Goal: Find specific page/section: Find specific page/section

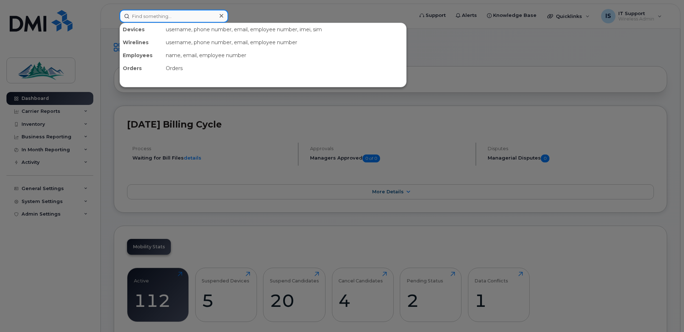
click at [150, 20] on input at bounding box center [174, 16] width 109 height 13
paste input "89302610104376892861"
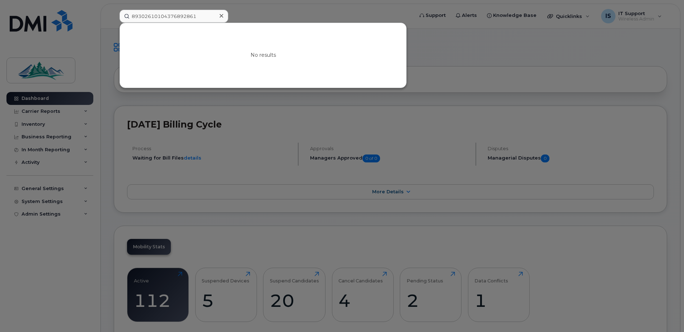
click at [35, 111] on div at bounding box center [342, 166] width 684 height 332
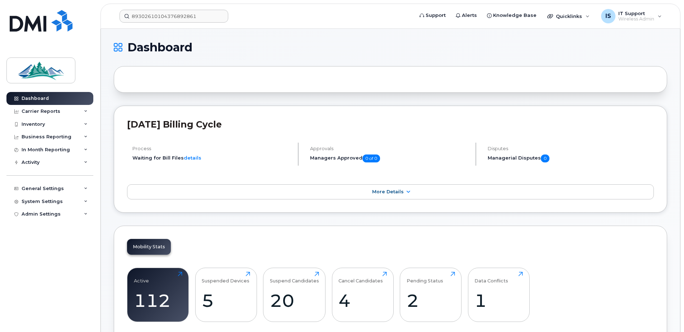
click at [35, 111] on div "Carrier Reports" at bounding box center [41, 111] width 39 height 6
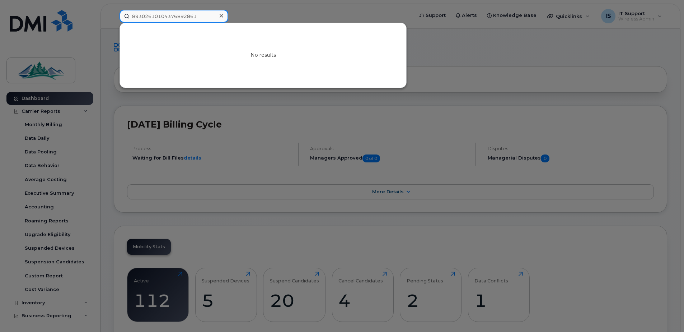
drag, startPoint x: 200, startPoint y: 16, endPoint x: 106, endPoint y: 12, distance: 94.5
click at [114, 12] on div "89302610104376892861 No results" at bounding box center [264, 16] width 301 height 13
click at [33, 112] on div at bounding box center [342, 166] width 684 height 332
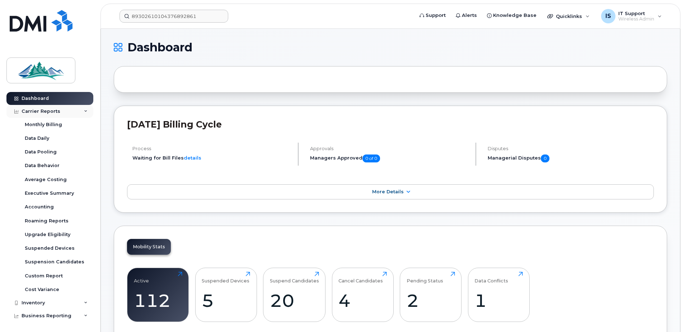
click at [38, 110] on div "Carrier Reports" at bounding box center [41, 111] width 39 height 6
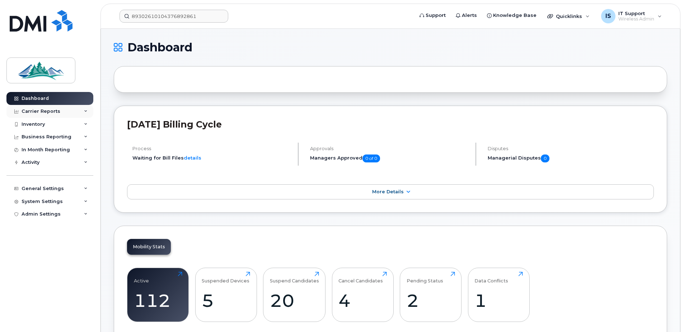
click at [38, 110] on div "Carrier Reports" at bounding box center [41, 111] width 39 height 6
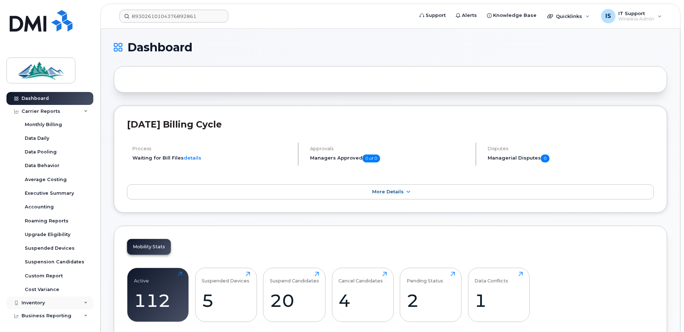
click at [32, 303] on div "Inventory" at bounding box center [33, 303] width 23 height 6
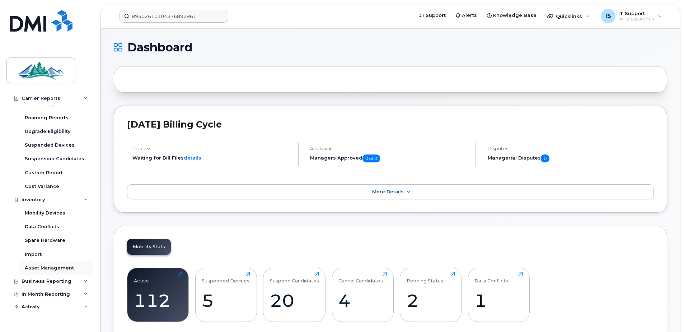
scroll to position [108, 0]
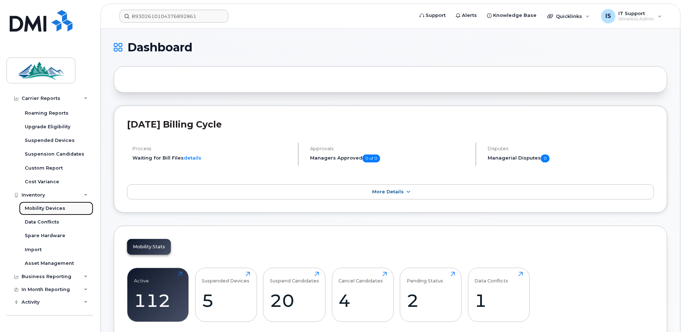
click at [47, 209] on div "Mobility Devices" at bounding box center [45, 208] width 41 height 6
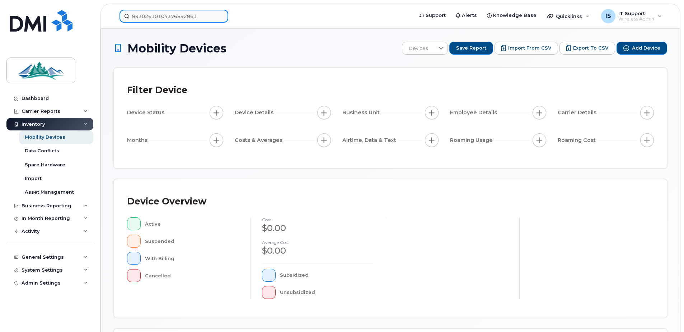
click at [200, 16] on input "89302610104376892861" at bounding box center [174, 16] width 109 height 13
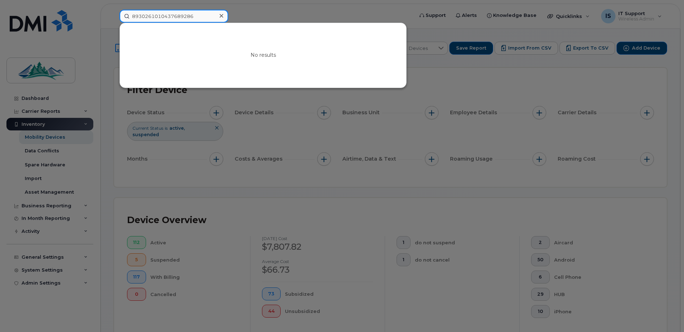
type input "89302610104376892861"
click at [289, 12] on div at bounding box center [342, 166] width 684 height 332
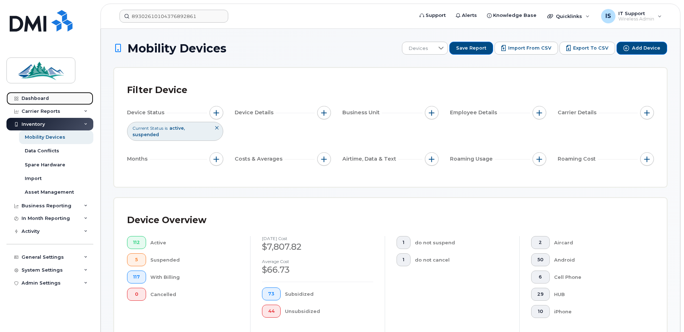
click at [40, 100] on div "Dashboard" at bounding box center [35, 98] width 27 height 6
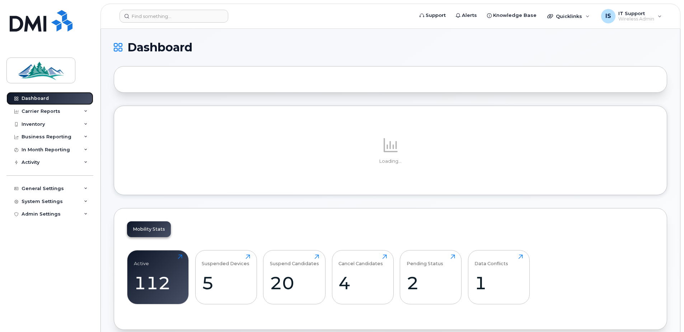
click at [27, 97] on div "Dashboard" at bounding box center [35, 98] width 27 height 6
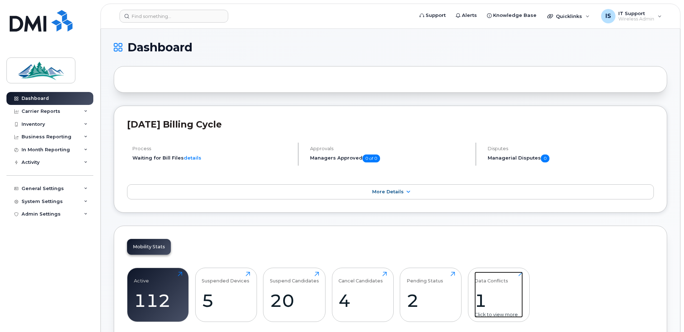
click at [504, 303] on div "1" at bounding box center [499, 300] width 48 height 21
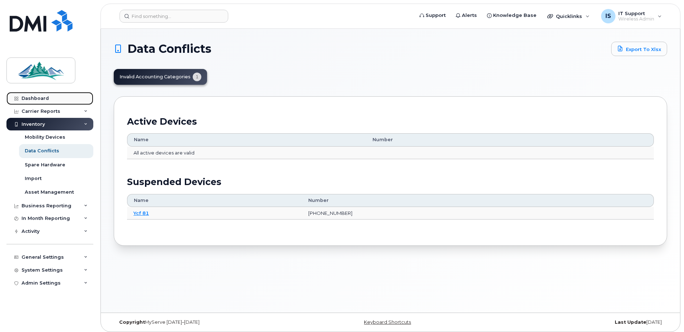
click at [32, 95] on div "Dashboard" at bounding box center [35, 98] width 27 height 6
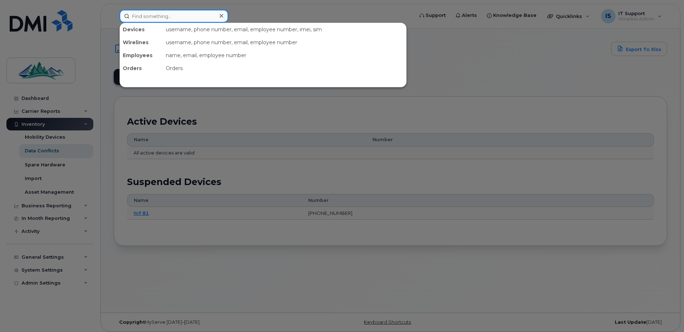
click at [155, 16] on input at bounding box center [174, 16] width 109 height 13
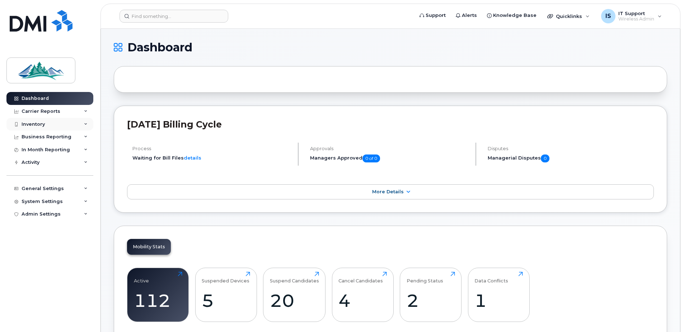
click at [36, 123] on div "Inventory" at bounding box center [33, 124] width 23 height 6
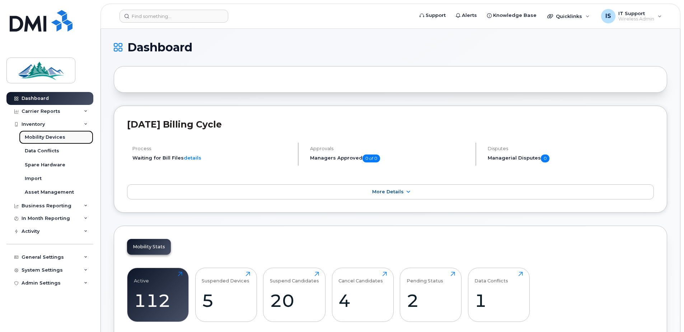
click at [40, 139] on div "Mobility Devices" at bounding box center [45, 137] width 41 height 6
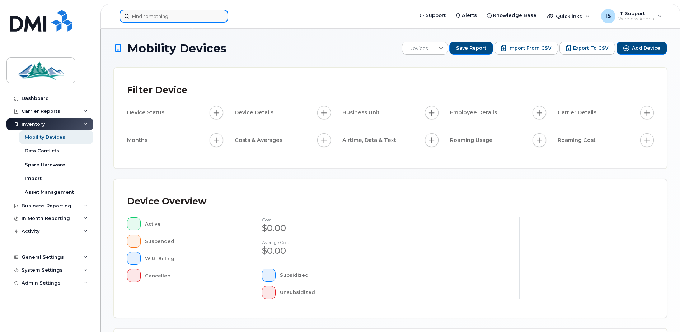
click at [165, 18] on input at bounding box center [174, 16] width 109 height 13
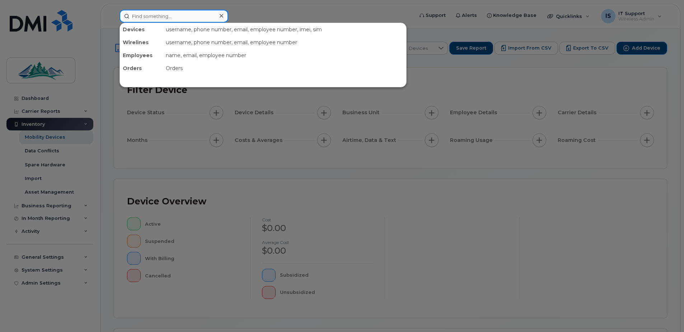
paste input "7807282025"
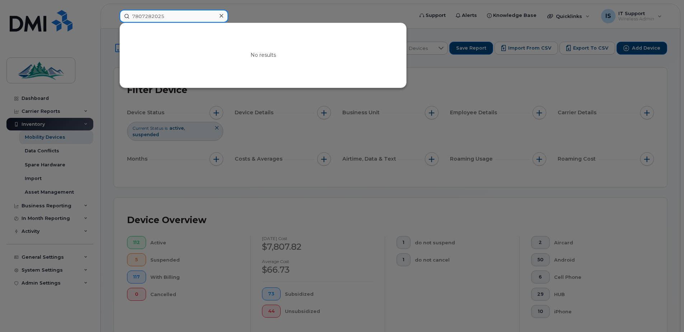
type input "7807282025"
click at [169, 13] on input "7807282025" at bounding box center [174, 16] width 109 height 13
click at [220, 15] on icon at bounding box center [222, 16] width 4 height 6
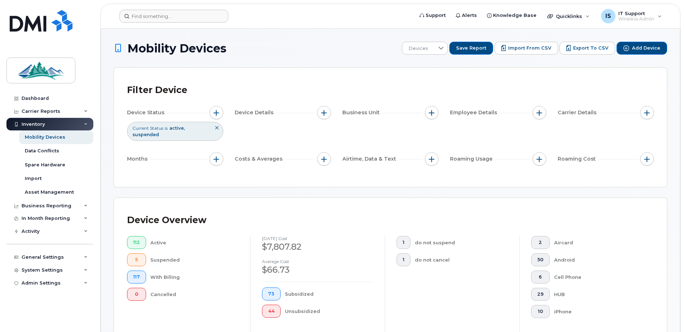
click at [253, 18] on form at bounding box center [264, 16] width 289 height 13
click at [138, 242] on span "112" at bounding box center [136, 242] width 7 height 6
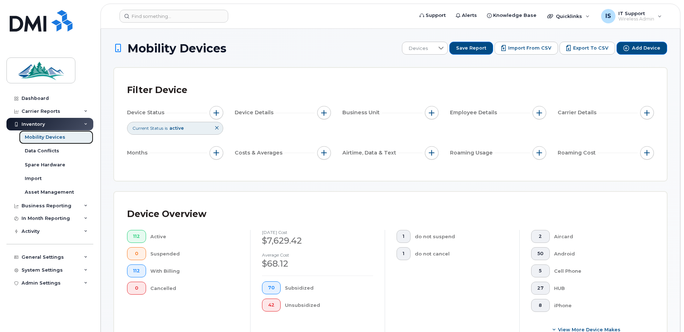
click at [39, 135] on div "Mobility Devices" at bounding box center [45, 137] width 41 height 6
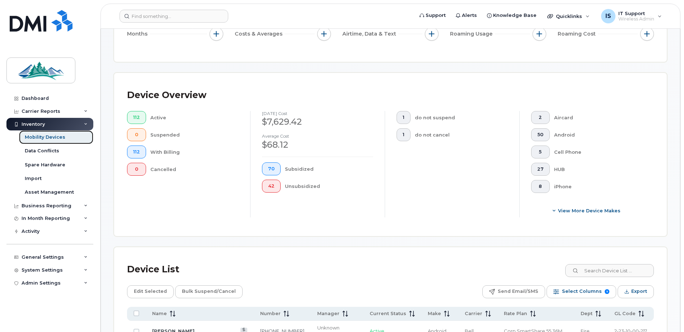
scroll to position [215, 0]
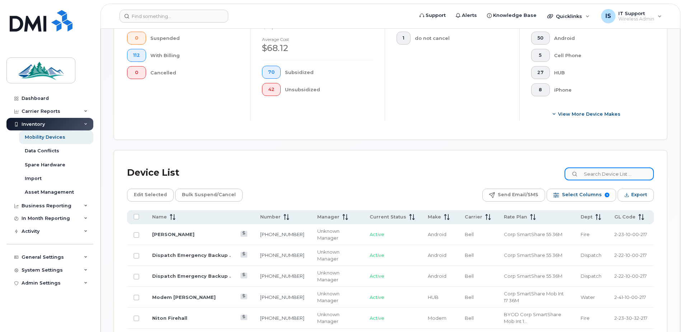
click at [611, 171] on input at bounding box center [609, 173] width 89 height 13
paste input "7807282025"
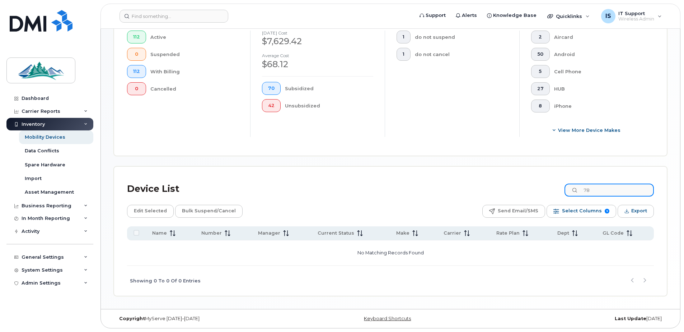
type input "7"
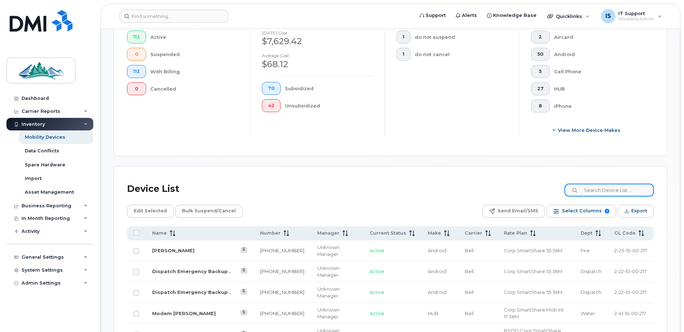
scroll to position [215, 0]
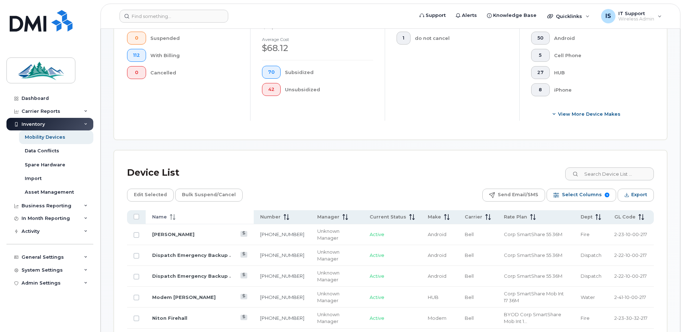
click at [161, 216] on span "Name" at bounding box center [159, 217] width 15 height 6
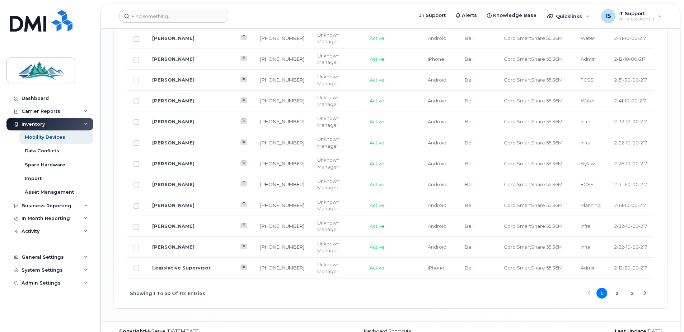
scroll to position [1217, 0]
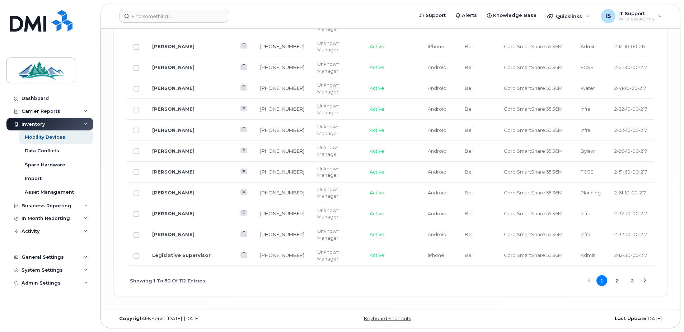
click at [646, 280] on div "Next Page" at bounding box center [645, 280] width 5 height 5
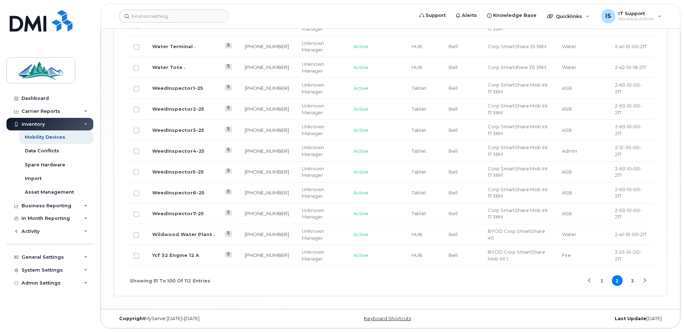
click at [645, 281] on div "Next Page" at bounding box center [645, 280] width 5 height 5
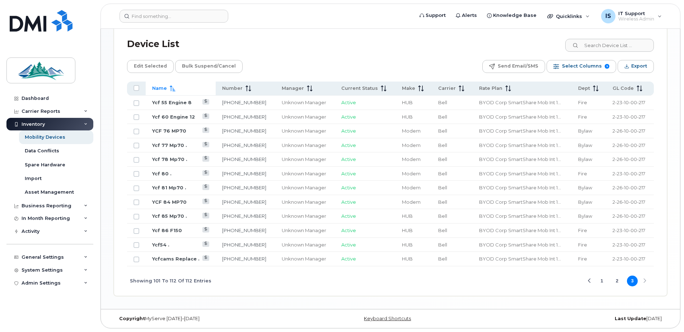
click at [590, 281] on div "Previous Page" at bounding box center [589, 281] width 5 height 5
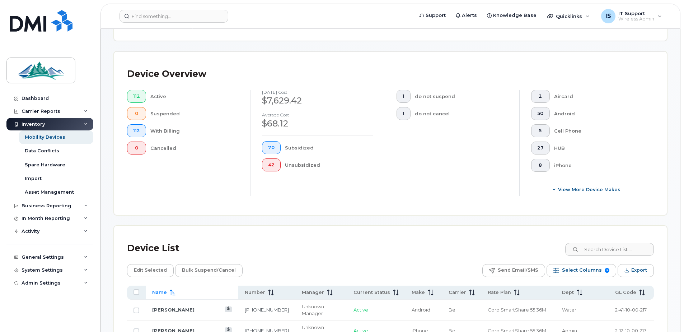
scroll to position [0, 0]
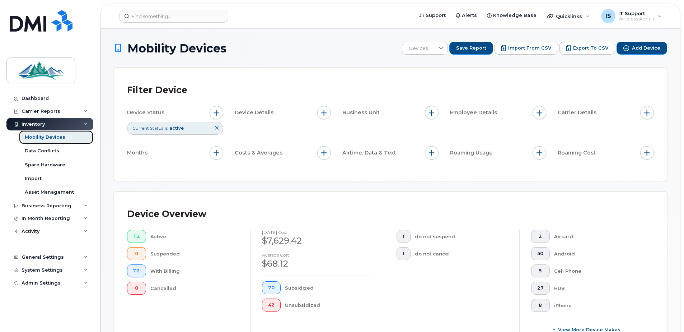
click at [49, 139] on div "Mobility Devices" at bounding box center [45, 137] width 41 height 6
click at [44, 151] on div "Data Conflicts" at bounding box center [42, 151] width 34 height 6
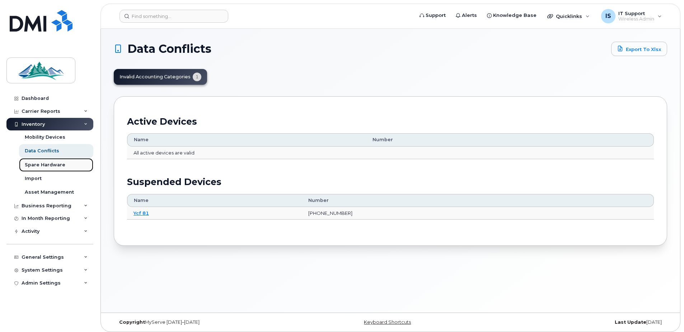
click at [53, 164] on div "Spare Hardware" at bounding box center [45, 165] width 41 height 6
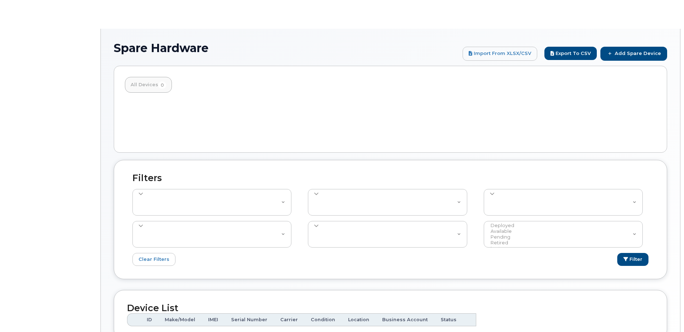
select select
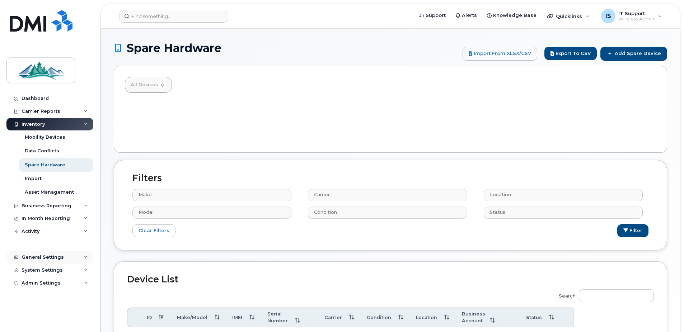
click at [51, 258] on div "General Settings" at bounding box center [43, 257] width 42 height 6
click at [35, 123] on div "Inventory" at bounding box center [33, 124] width 23 height 6
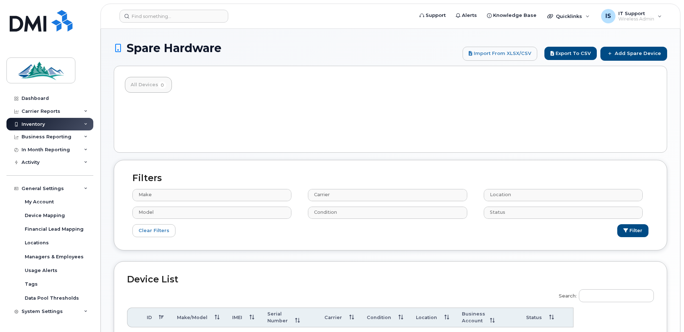
click at [35, 123] on div "Inventory" at bounding box center [33, 124] width 23 height 6
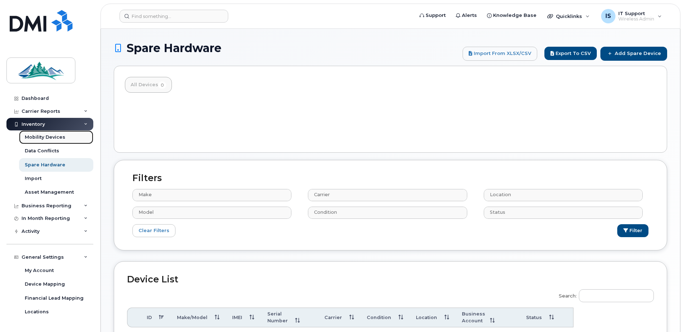
click at [39, 139] on div "Mobility Devices" at bounding box center [45, 137] width 41 height 6
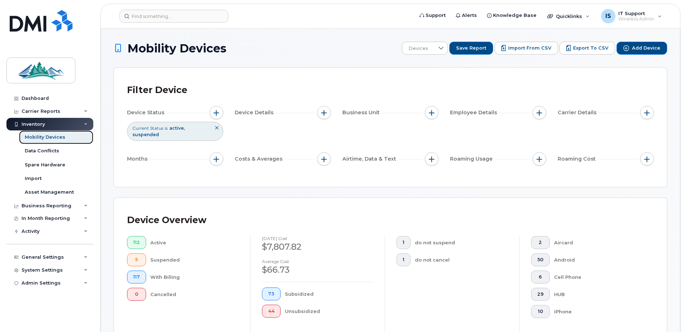
click at [38, 137] on div "Mobility Devices" at bounding box center [45, 137] width 41 height 6
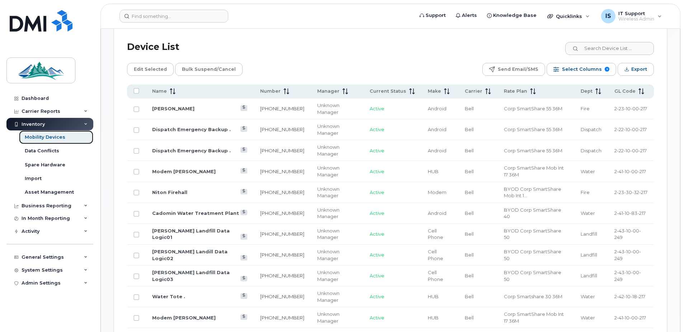
scroll to position [359, 0]
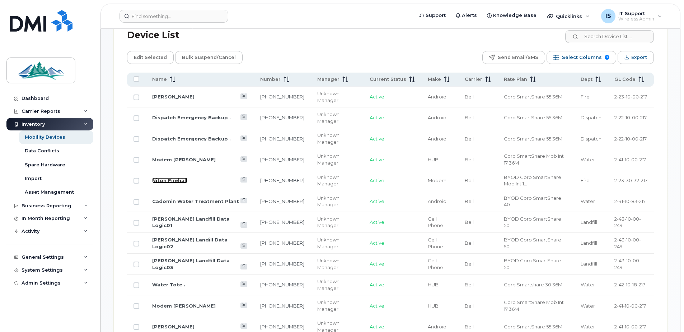
click at [166, 179] on link "Niton Firehall" at bounding box center [169, 180] width 35 height 6
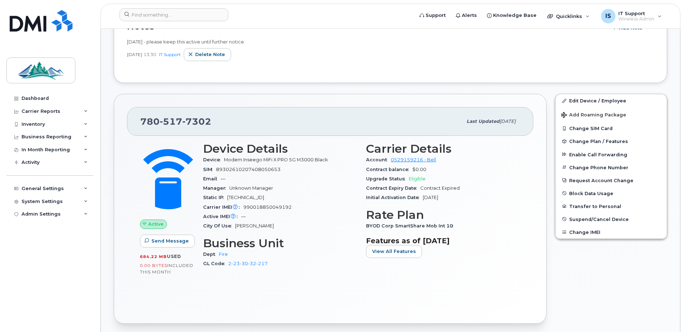
scroll to position [144, 0]
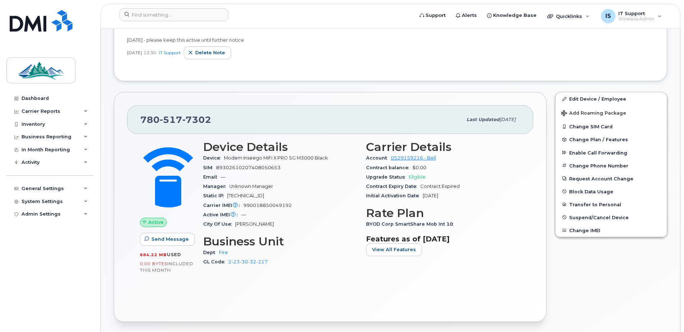
drag, startPoint x: 229, startPoint y: 196, endPoint x: 268, endPoint y: 198, distance: 39.5
click at [264, 198] on span "[TECHNICAL_ID]" at bounding box center [245, 195] width 37 height 5
copy span "[TECHNICAL_ID]"
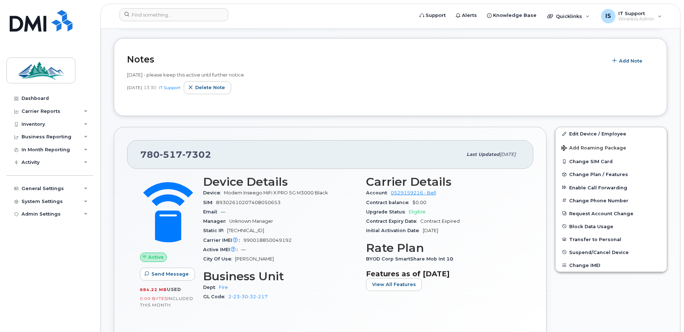
scroll to position [108, 0]
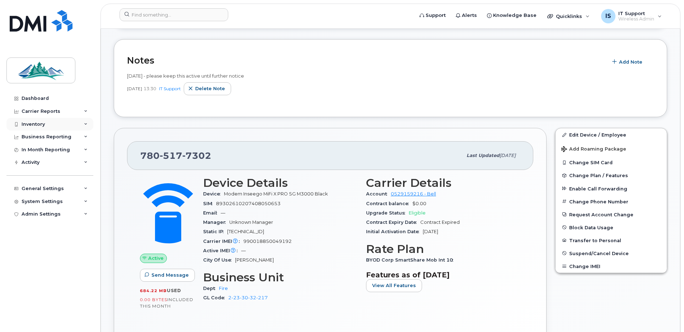
click at [34, 126] on div "Inventory" at bounding box center [33, 124] width 23 height 6
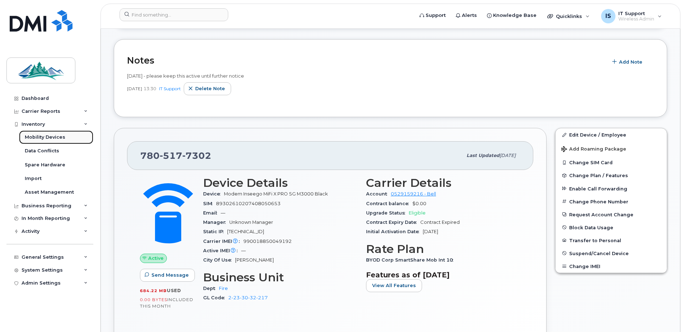
click at [39, 137] on div "Mobility Devices" at bounding box center [45, 137] width 41 height 6
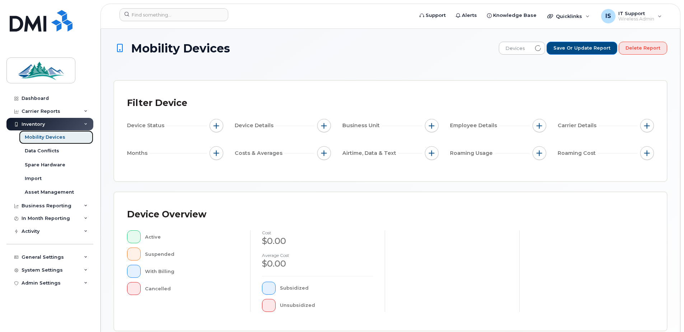
click at [32, 141] on link "Mobility Devices" at bounding box center [56, 137] width 74 height 14
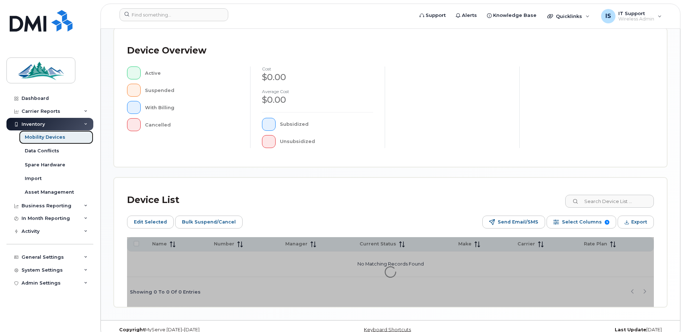
scroll to position [175, 0]
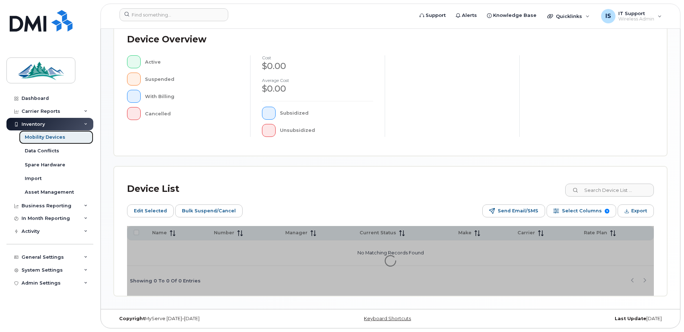
click at [51, 136] on div "Mobility Devices" at bounding box center [45, 137] width 41 height 6
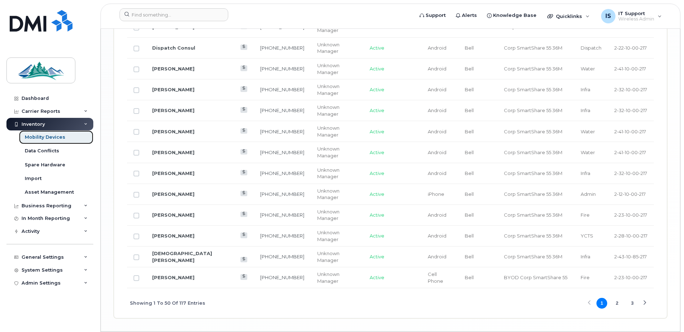
scroll to position [1216, 0]
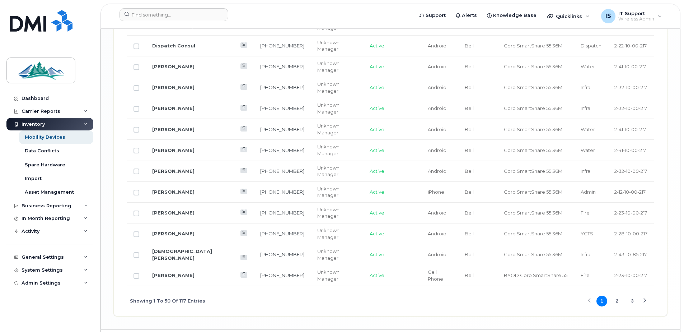
click at [645, 301] on div "Next Page" at bounding box center [645, 300] width 5 height 5
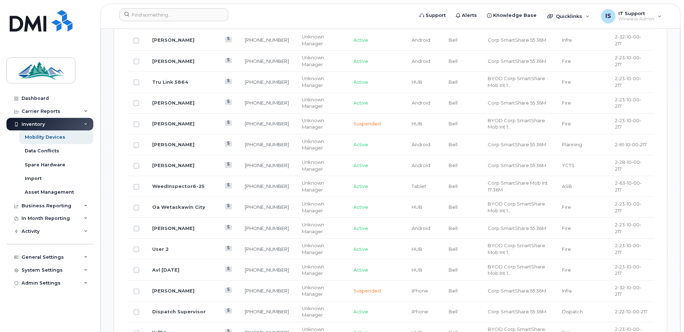
scroll to position [462, 0]
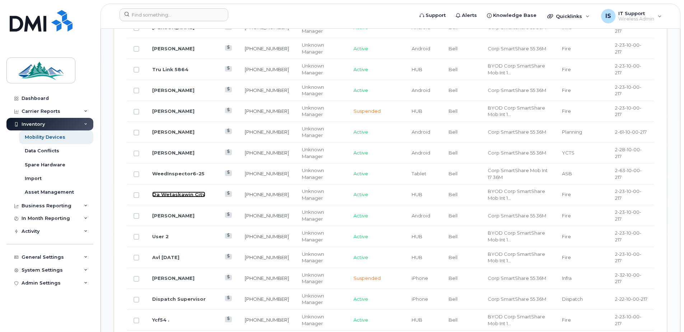
click at [177, 195] on link "Oa Wetaskawin City" at bounding box center [178, 194] width 53 height 6
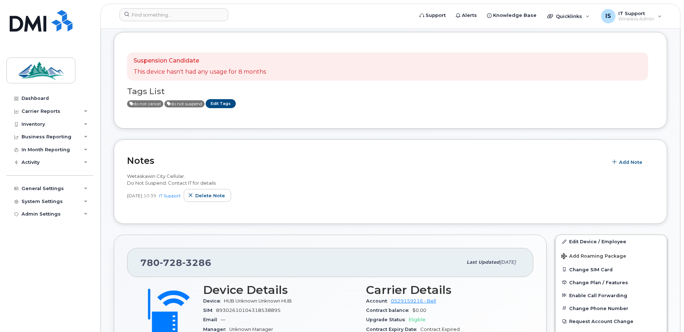
scroll to position [36, 0]
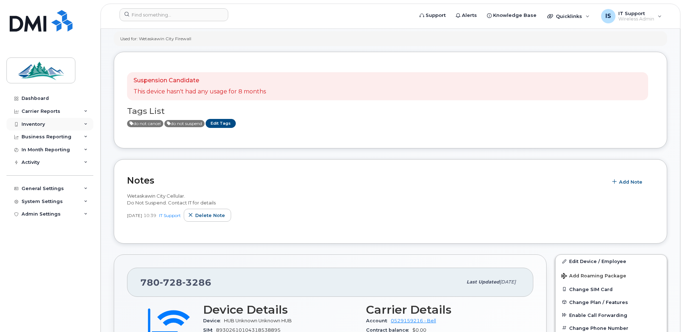
click at [34, 122] on div "Inventory" at bounding box center [33, 124] width 23 height 6
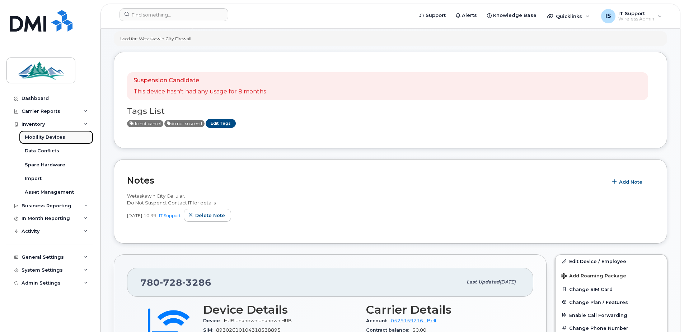
click at [42, 136] on div "Mobility Devices" at bounding box center [45, 137] width 41 height 6
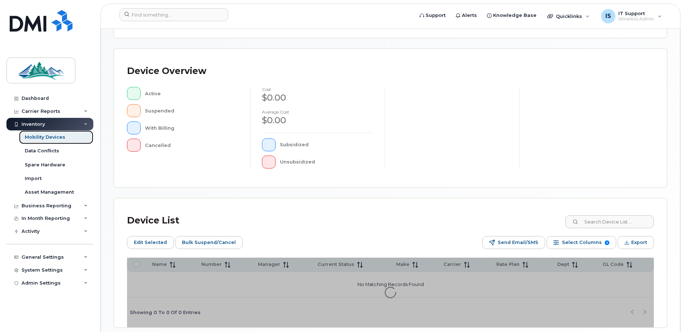
scroll to position [144, 0]
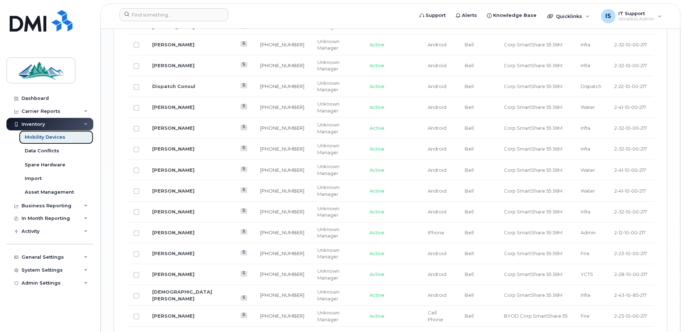
scroll to position [1236, 0]
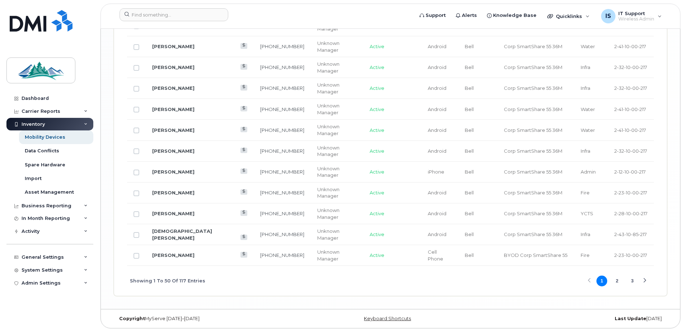
click at [645, 280] on div "Next Page" at bounding box center [645, 280] width 5 height 5
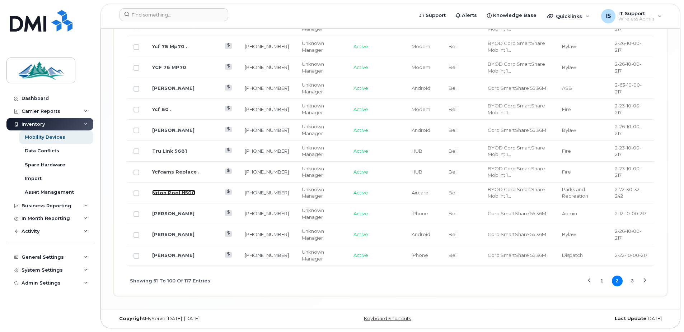
click at [176, 191] on link "Niton Pool H500" at bounding box center [173, 193] width 43 height 6
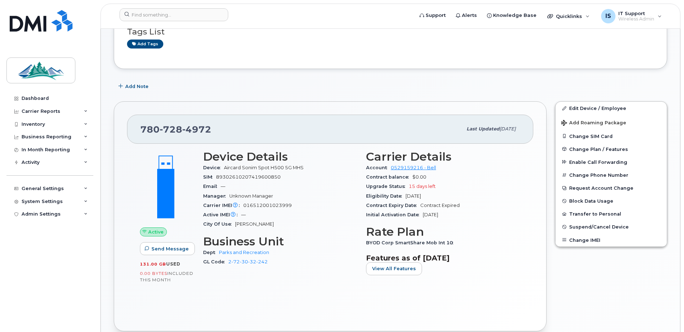
scroll to position [108, 0]
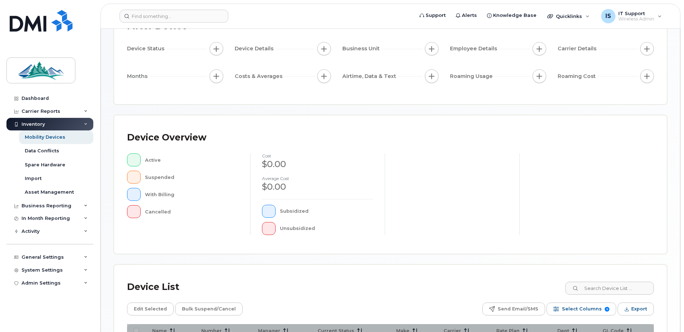
scroll to position [144, 0]
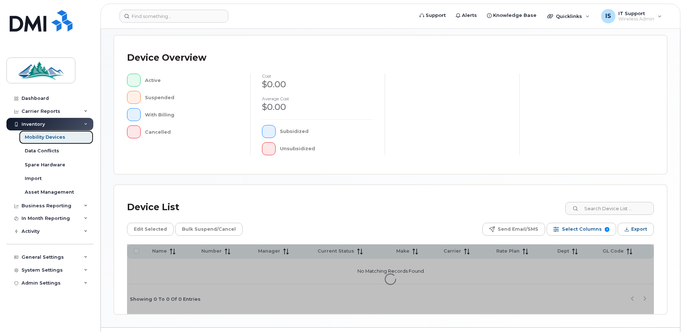
click at [38, 134] on div "Mobility Devices" at bounding box center [45, 137] width 41 height 6
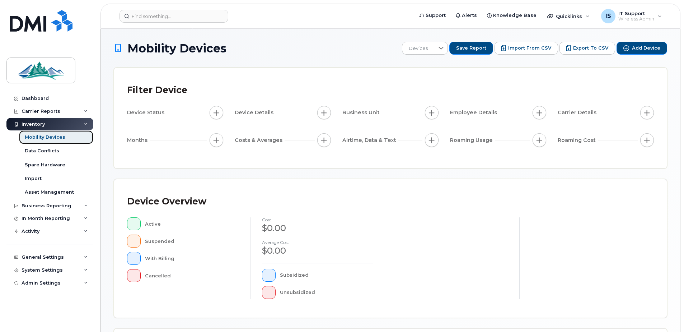
scroll to position [162, 0]
click at [46, 138] on div "Mobility Devices" at bounding box center [45, 137] width 41 height 6
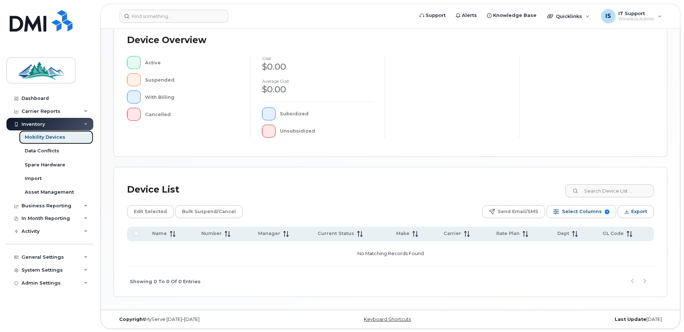
scroll to position [162, 0]
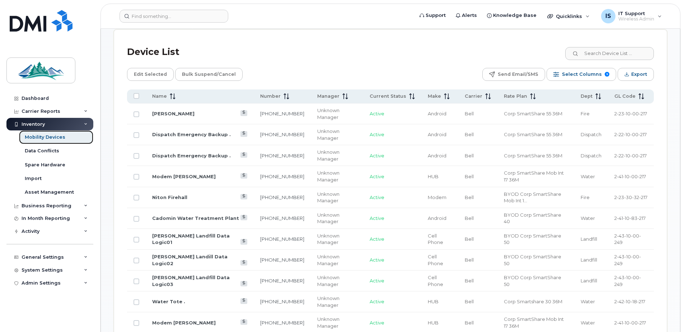
scroll to position [341, 0]
click at [428, 97] on span "Make" at bounding box center [434, 97] width 13 height 6
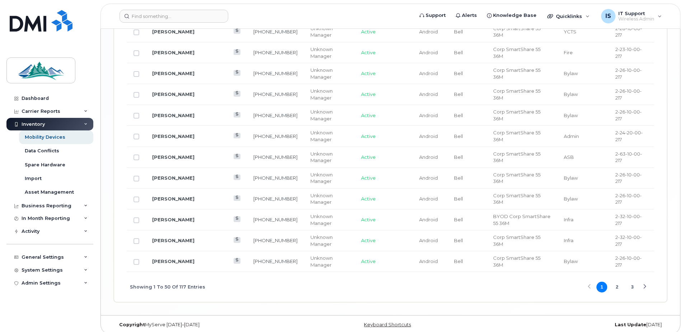
scroll to position [1223, 0]
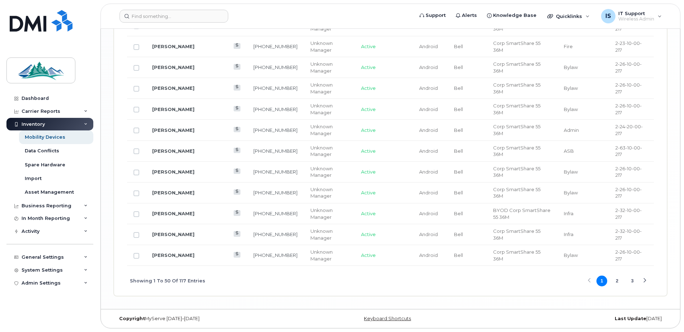
click at [645, 280] on div "Next Page" at bounding box center [645, 280] width 5 height 5
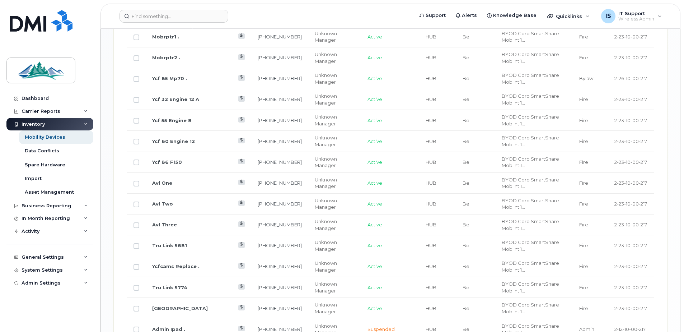
scroll to position [890, 0]
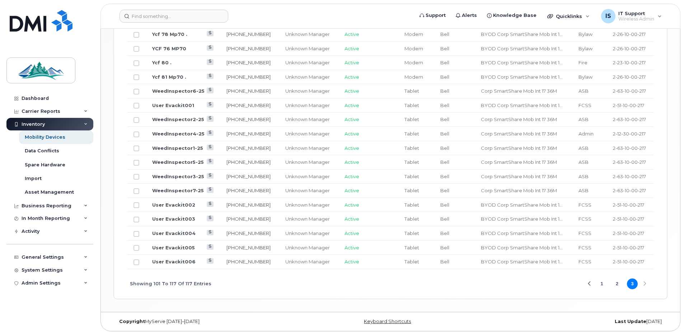
scroll to position [421, 0]
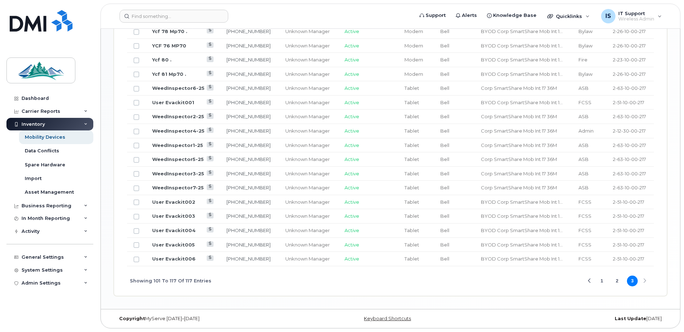
click at [589, 282] on div "Previous Page" at bounding box center [589, 281] width 5 height 5
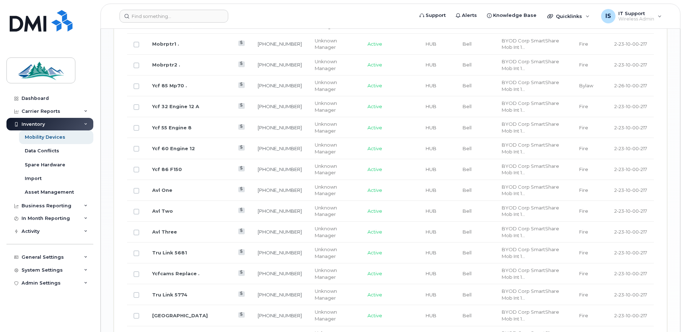
scroll to position [888, 0]
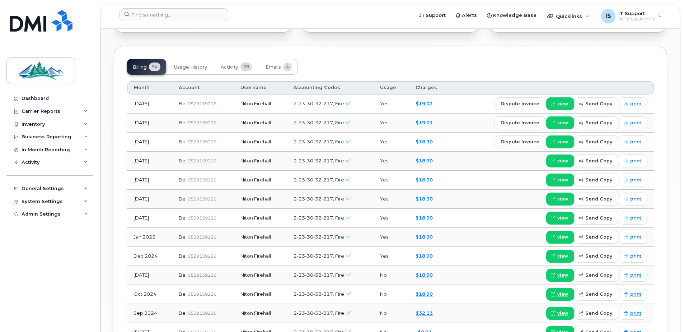
scroll to position [467, 0]
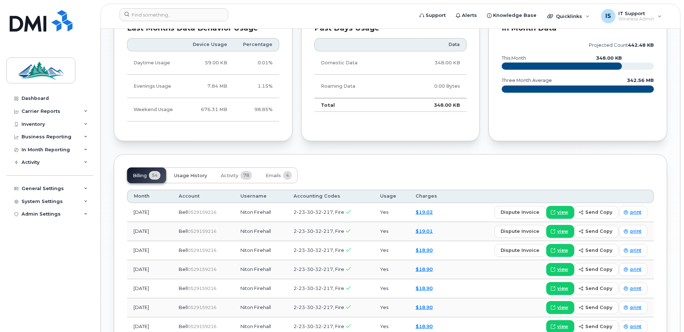
click at [192, 178] on span "Usage History" at bounding box center [190, 176] width 33 height 6
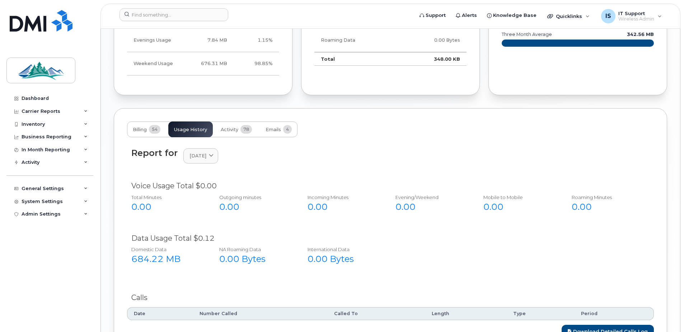
scroll to position [574, 0]
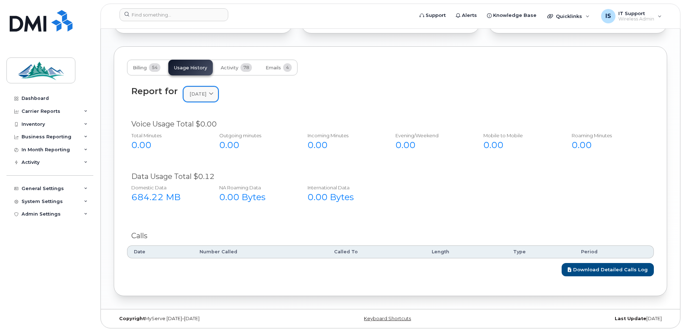
click at [214, 96] on icon at bounding box center [211, 94] width 5 height 5
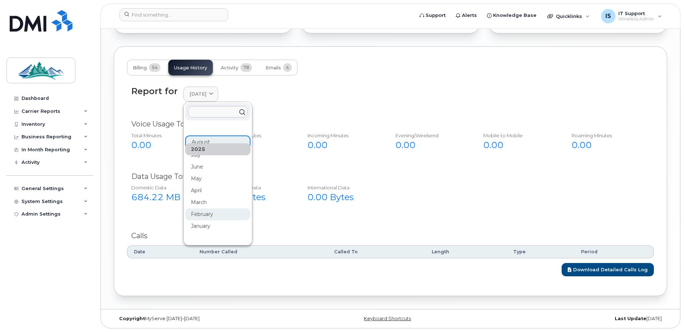
click at [197, 213] on div "February" at bounding box center [217, 214] width 65 height 12
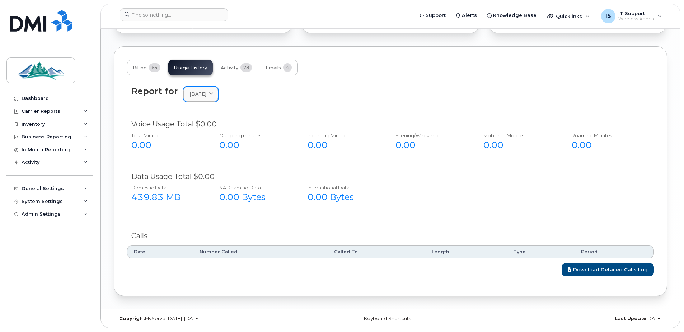
click at [214, 94] on icon at bounding box center [211, 94] width 5 height 5
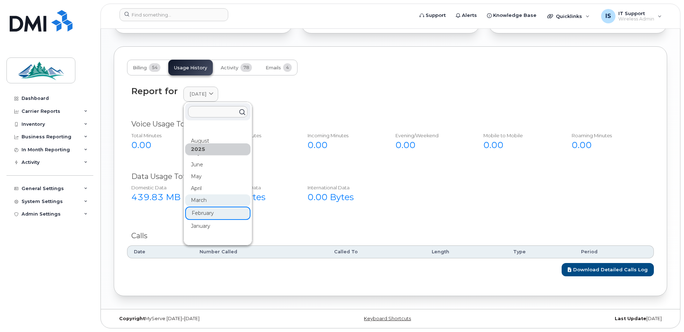
click at [213, 203] on div "March" at bounding box center [217, 200] width 65 height 12
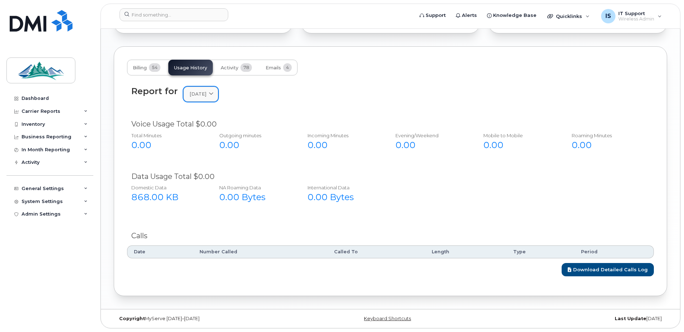
click at [215, 92] on span at bounding box center [211, 93] width 7 height 7
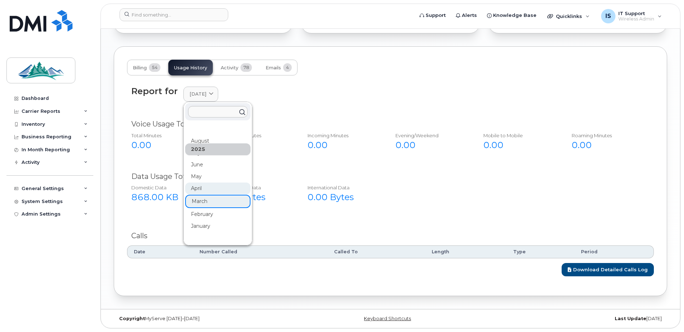
click at [200, 191] on div "April" at bounding box center [217, 188] width 65 height 12
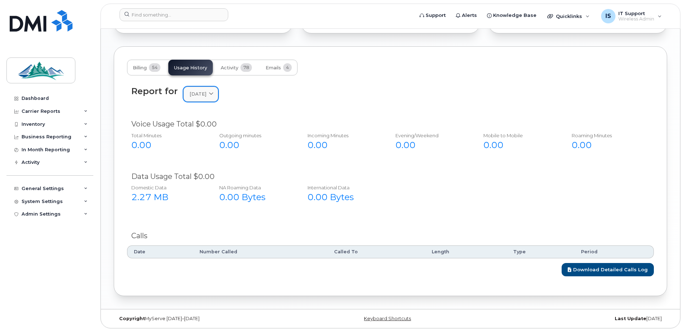
click at [206, 94] on span "April 2025" at bounding box center [198, 93] width 17 height 7
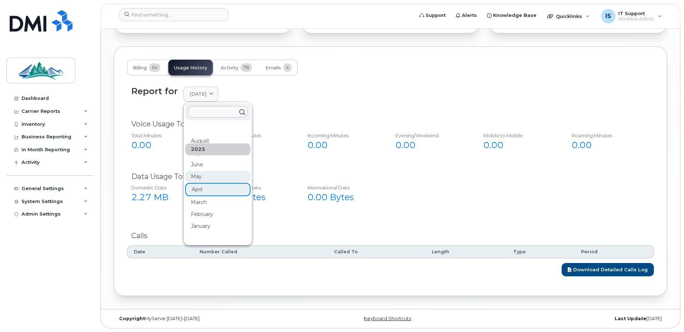
click at [211, 180] on div "May" at bounding box center [217, 177] width 65 height 12
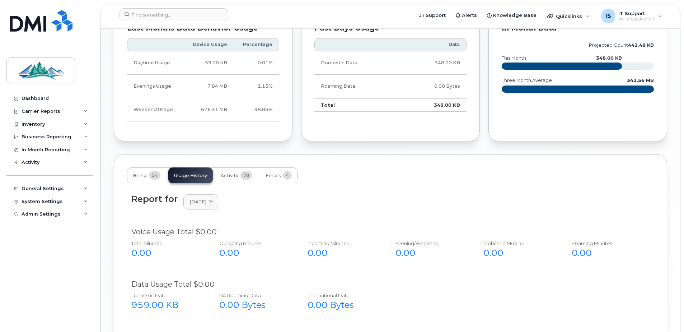
scroll to position [503, 0]
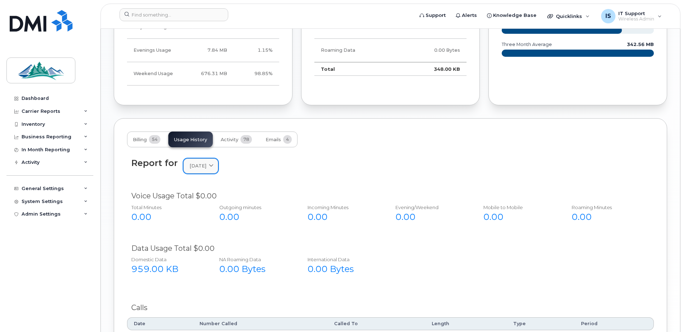
click at [215, 169] on span at bounding box center [211, 165] width 7 height 7
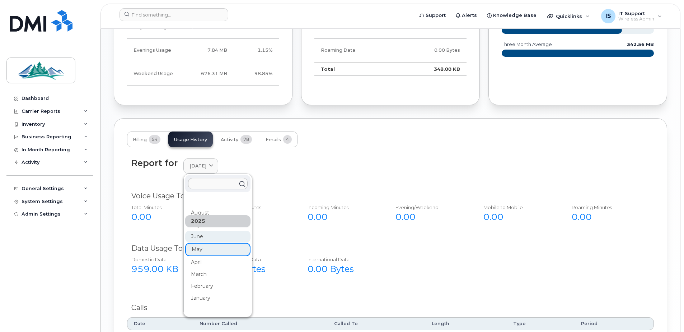
click at [202, 236] on div "June" at bounding box center [217, 236] width 65 height 12
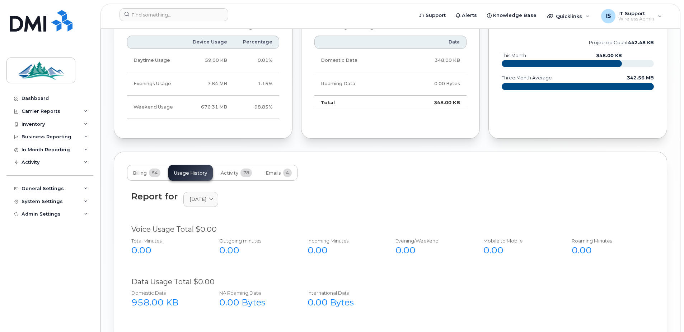
scroll to position [467, 0]
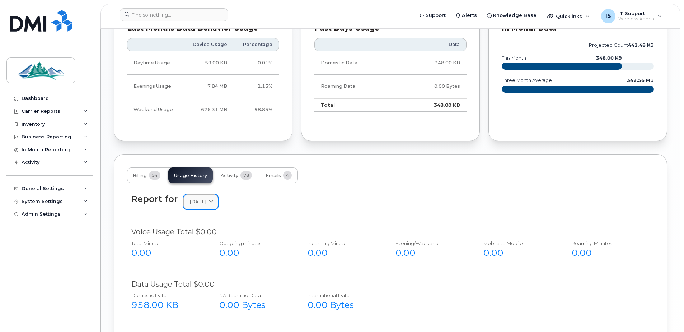
click at [214, 201] on icon at bounding box center [211, 202] width 5 height 5
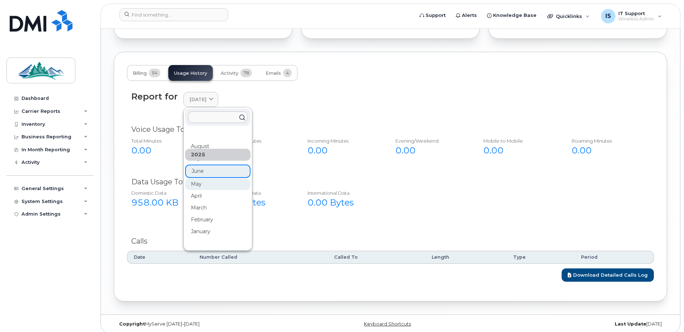
scroll to position [574, 0]
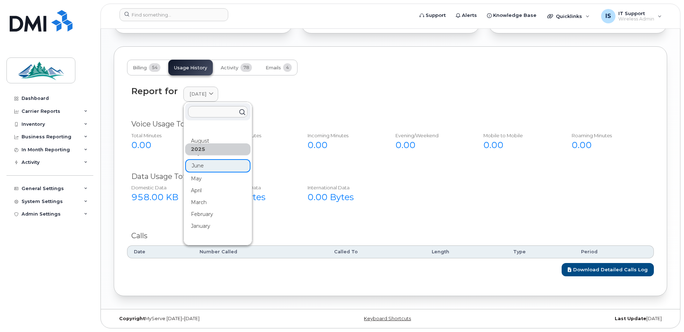
click at [205, 153] on div "2025" at bounding box center [217, 149] width 65 height 12
click at [201, 156] on div "July" at bounding box center [217, 153] width 65 height 12
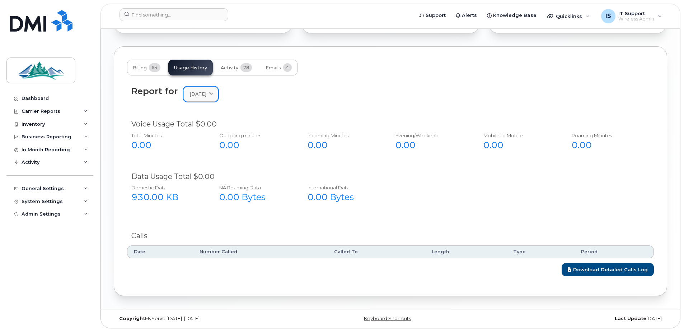
click at [204, 93] on span "July 2025" at bounding box center [198, 93] width 17 height 7
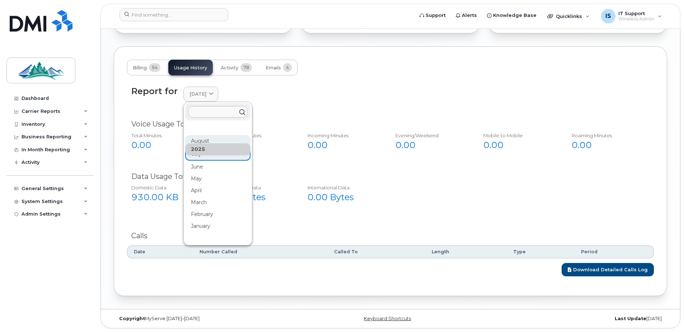
click at [200, 141] on div "August" at bounding box center [217, 141] width 65 height 12
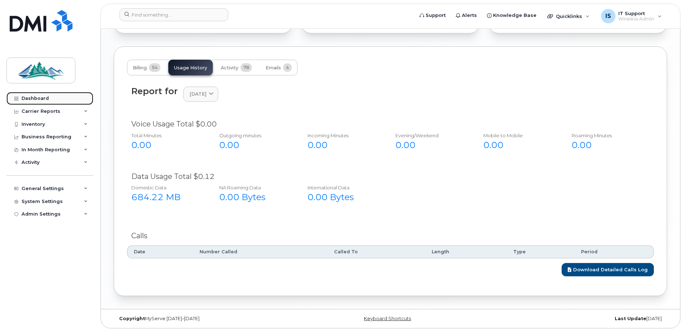
click at [28, 100] on div "Dashboard" at bounding box center [35, 98] width 27 height 6
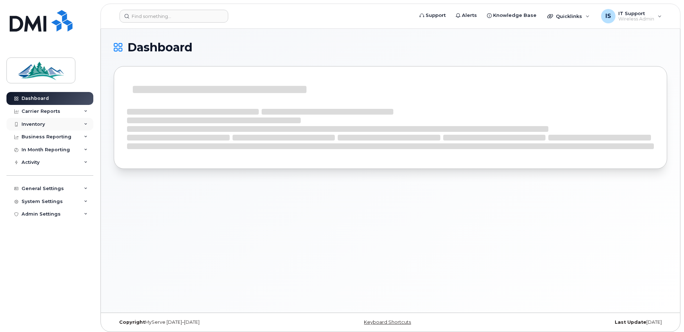
click at [40, 122] on div "Inventory" at bounding box center [33, 124] width 23 height 6
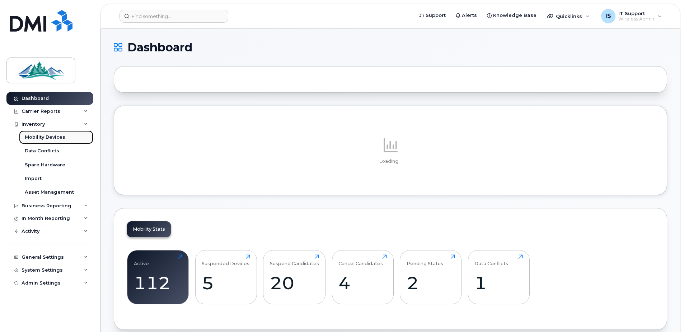
click at [41, 136] on div "Mobility Devices" at bounding box center [45, 137] width 41 height 6
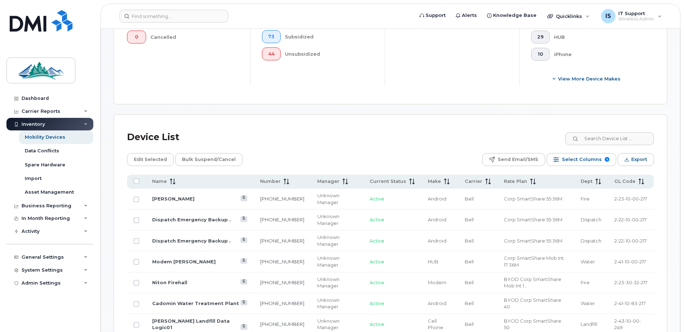
scroll to position [287, 0]
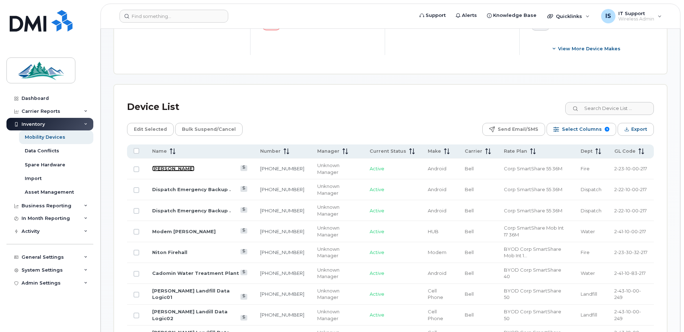
click at [169, 167] on link "Brenna Smyrski" at bounding box center [173, 168] width 42 height 6
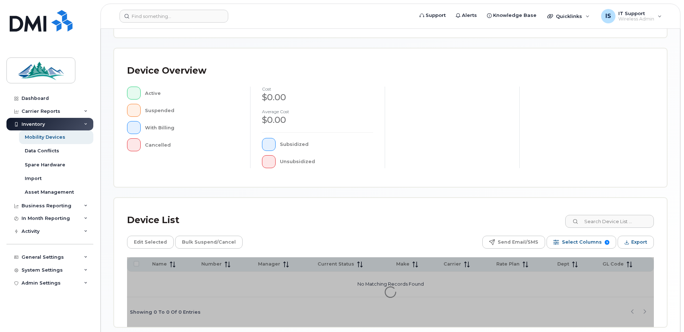
scroll to position [162, 0]
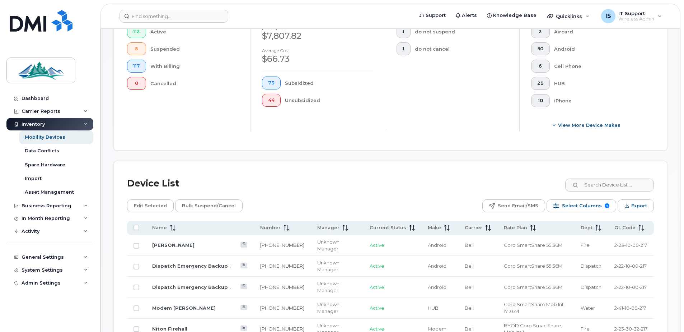
scroll to position [305, 0]
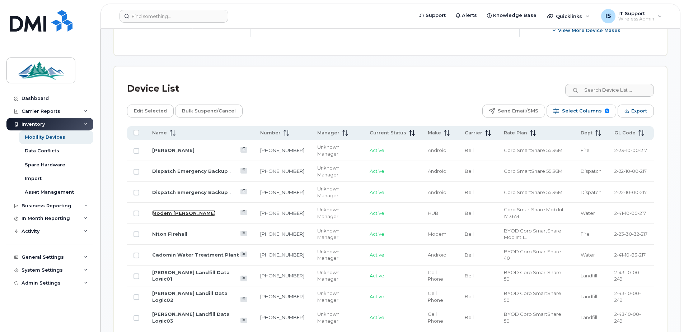
click at [162, 211] on link "Modem Doug" at bounding box center [184, 213] width 64 height 6
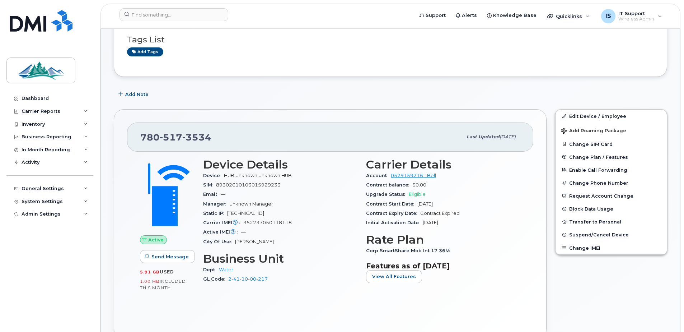
scroll to position [72, 0]
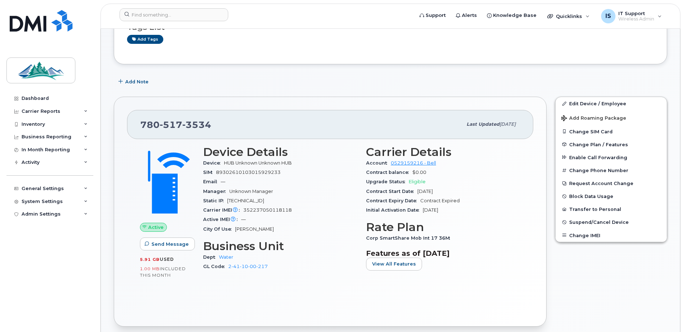
drag, startPoint x: 269, startPoint y: 201, endPoint x: 228, endPoint y: 201, distance: 40.6
click at [228, 201] on span "[TECHNICAL_ID]" at bounding box center [245, 200] width 37 height 5
copy span "[TECHNICAL_ID]"
click at [29, 100] on div "Dashboard" at bounding box center [35, 98] width 27 height 6
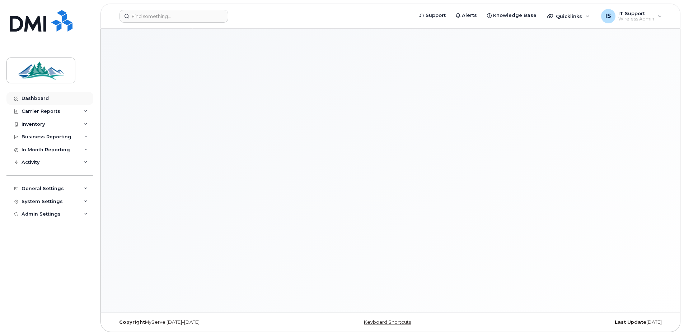
click at [41, 98] on body "Support Alerts Knowledge Base Quicklinks Suspend / Cancel Device Change SIM Car…" at bounding box center [342, 167] width 684 height 335
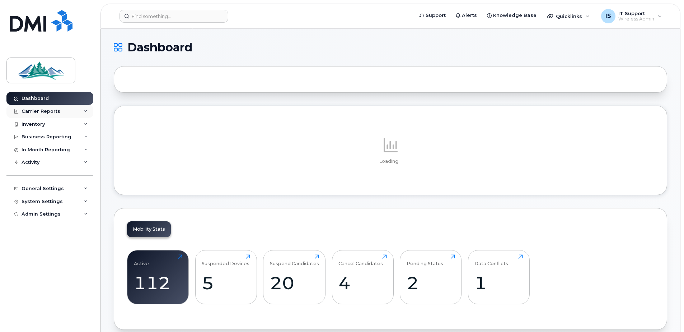
click at [42, 110] on div "Carrier Reports" at bounding box center [41, 111] width 39 height 6
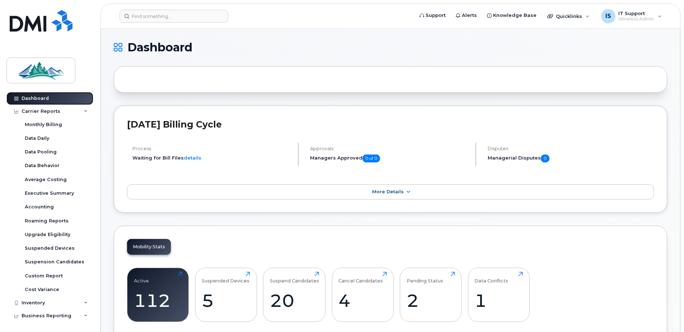
click at [35, 99] on div "Dashboard" at bounding box center [35, 98] width 27 height 6
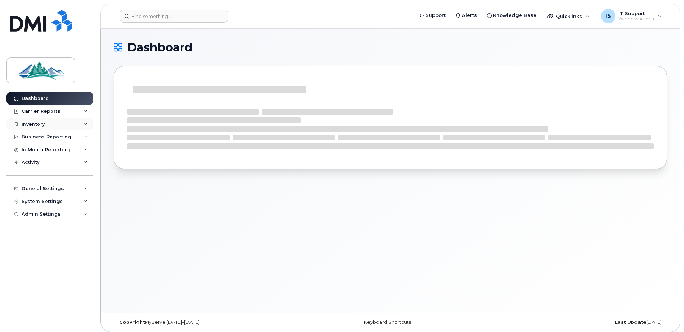
click at [33, 124] on div "Inventory" at bounding box center [33, 124] width 23 height 6
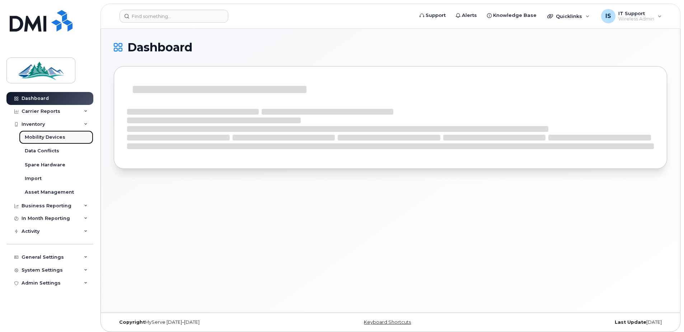
click at [42, 137] on div "Mobility Devices" at bounding box center [45, 137] width 41 height 6
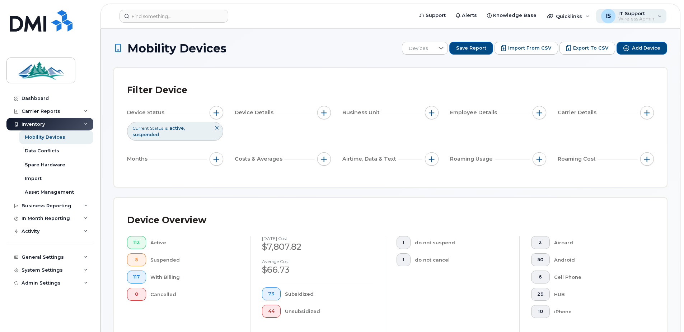
click at [635, 17] on span "Wireless Admin" at bounding box center [636, 19] width 36 height 6
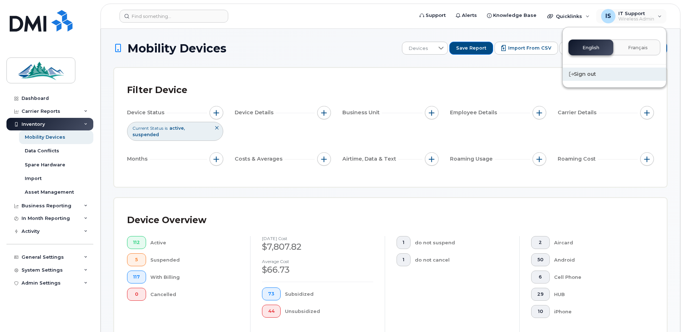
click at [584, 74] on div "Sign out" at bounding box center [614, 73] width 103 height 13
